Goal: Navigation & Orientation: Find specific page/section

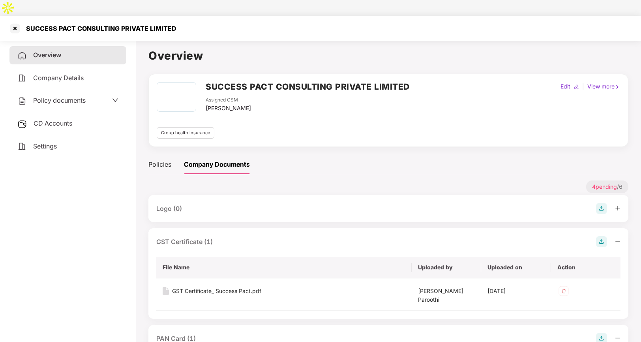
scroll to position [94, 0]
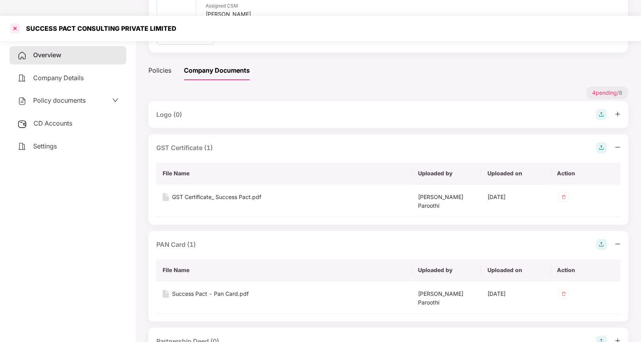
click at [13, 22] on div at bounding box center [15, 28] width 13 height 13
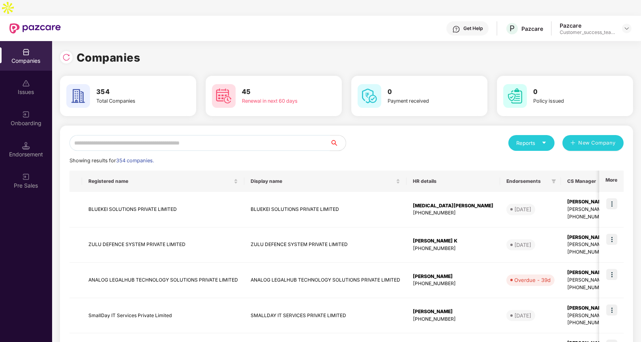
click at [117, 135] on input "text" at bounding box center [199, 143] width 260 height 16
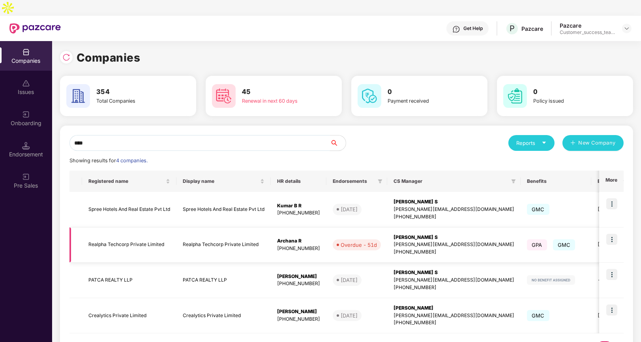
type input "****"
click at [185, 235] on td "Realpha Techcorp Private Limited" at bounding box center [223, 245] width 94 height 36
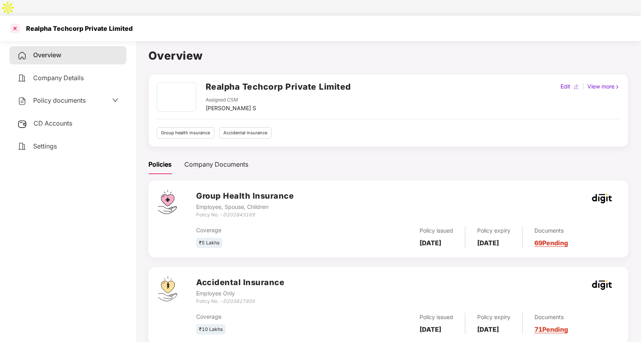
click at [13, 22] on div at bounding box center [15, 28] width 13 height 13
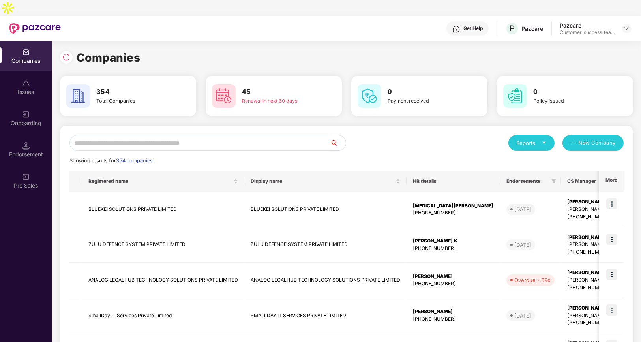
click at [147, 135] on input "text" at bounding box center [199, 143] width 260 height 16
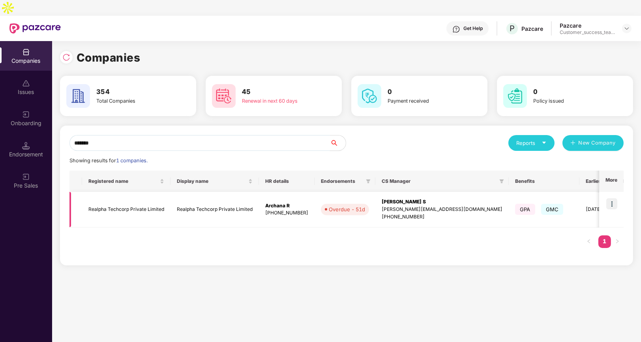
type input "*******"
click at [611, 198] on img at bounding box center [611, 203] width 11 height 11
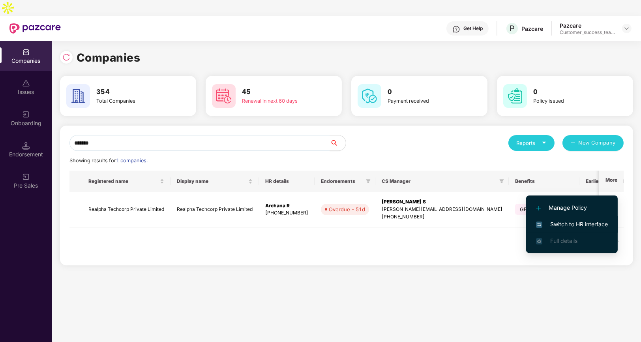
click at [555, 222] on span "Switch to HR interface" at bounding box center [572, 224] width 72 height 9
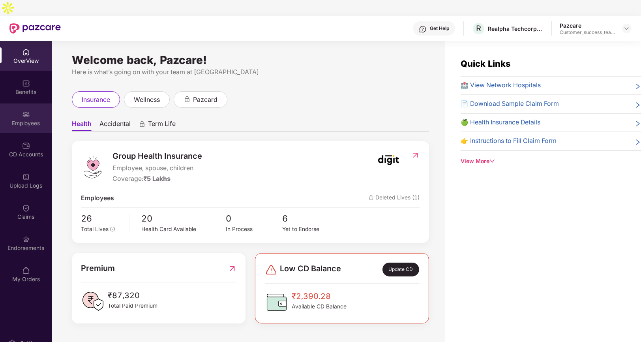
click at [21, 119] on div "Employees" at bounding box center [26, 123] width 52 height 8
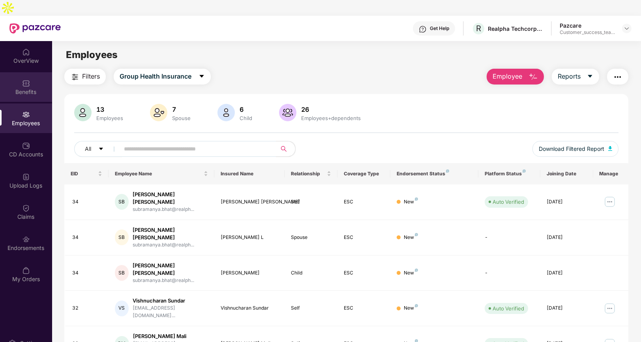
click at [24, 79] on img at bounding box center [26, 83] width 8 height 8
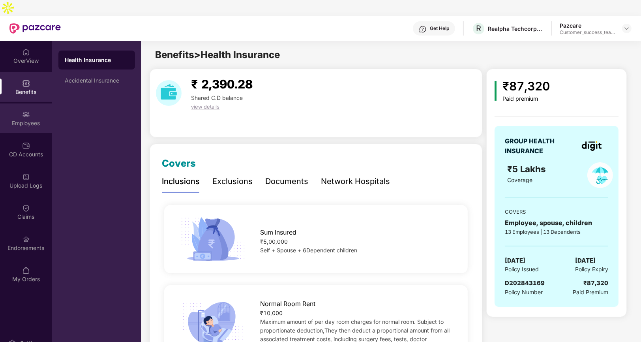
click at [32, 103] on div "Employees" at bounding box center [26, 118] width 52 height 30
